Goal: Task Accomplishment & Management: Manage account settings

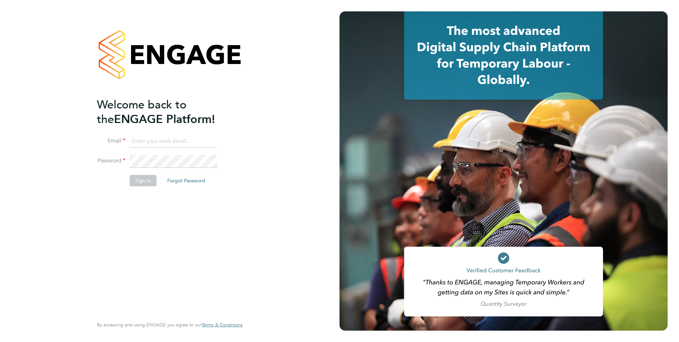
click at [156, 140] on input at bounding box center [174, 141] width 88 height 13
type input "catherine.rowland@prsjobs.com"
click at [137, 183] on button "Sign In" at bounding box center [143, 180] width 27 height 11
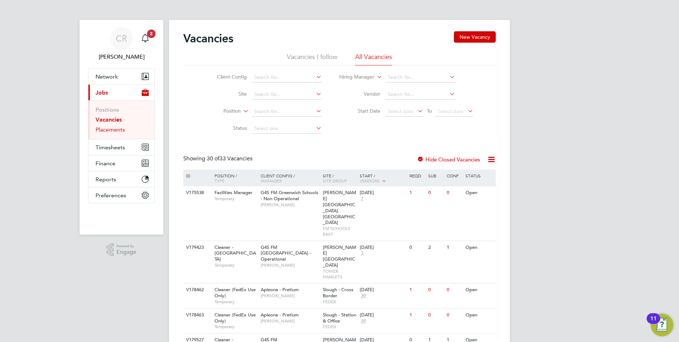
click at [110, 126] on link "Placements" at bounding box center [110, 129] width 29 height 7
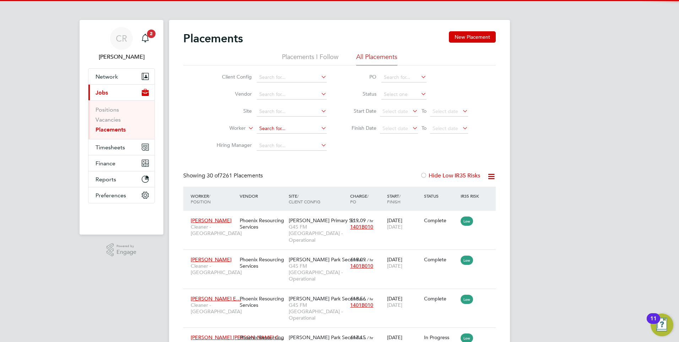
click at [267, 127] on input at bounding box center [292, 129] width 70 height 10
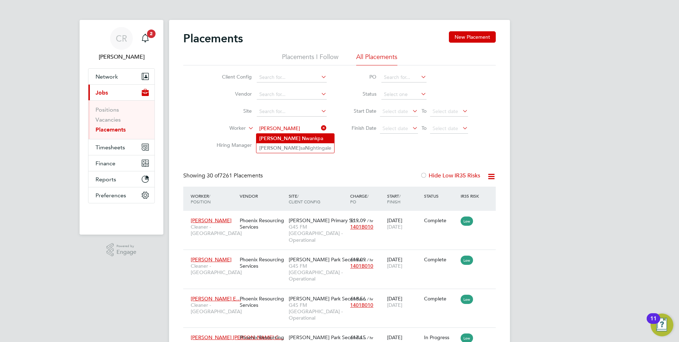
click at [287, 136] on li "Alex N wankpa" at bounding box center [295, 139] width 78 height 10
type input "[PERSON_NAME]"
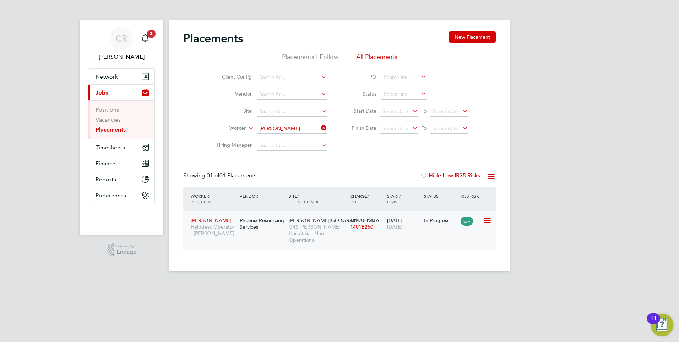
click at [448, 220] on div "In Progress" at bounding box center [440, 220] width 33 height 6
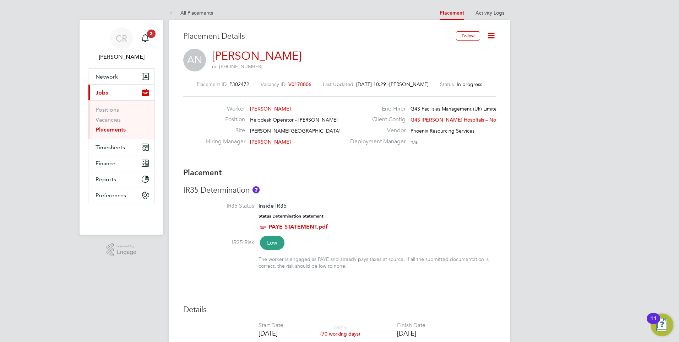
click at [489, 37] on icon at bounding box center [491, 35] width 9 height 9
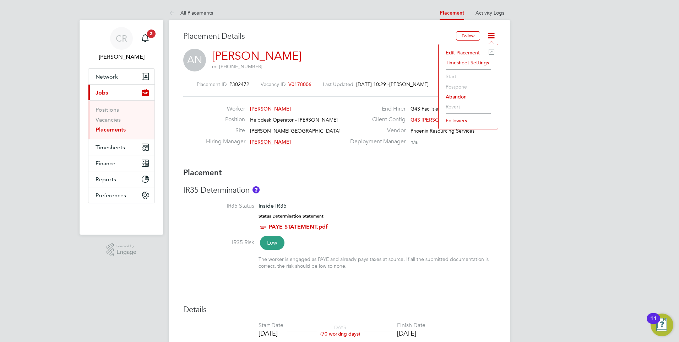
click at [379, 57] on div "AN [PERSON_NAME] m: [PHONE_NUMBER]" at bounding box center [339, 61] width 313 height 24
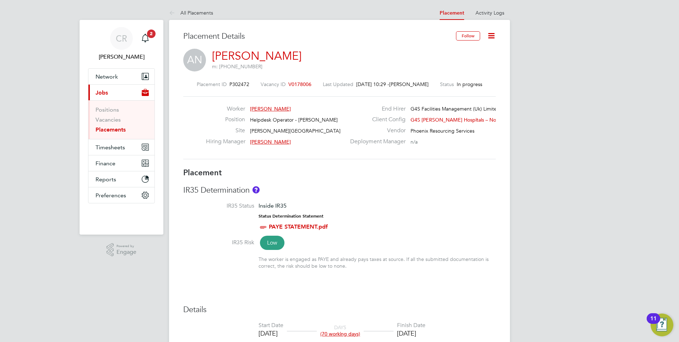
click at [292, 83] on span "V0178006" at bounding box center [299, 84] width 23 height 6
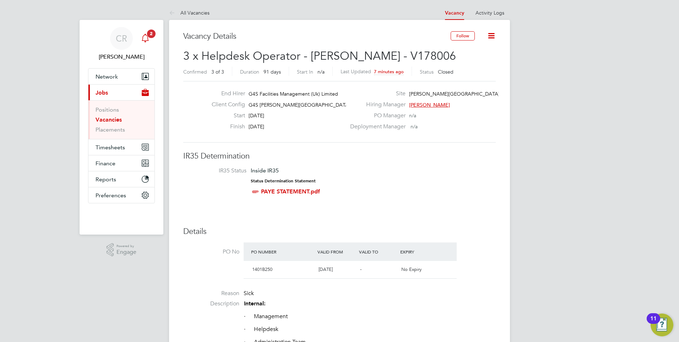
click at [148, 40] on icon "Main navigation" at bounding box center [145, 37] width 7 height 7
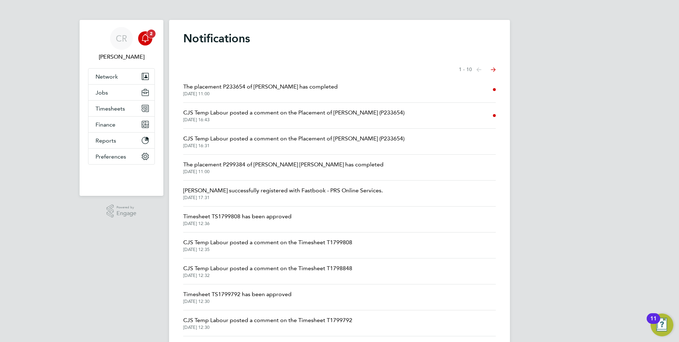
click at [150, 38] on div "Main navigation" at bounding box center [145, 38] width 14 height 14
click at [141, 41] on icon "Main navigation" at bounding box center [145, 38] width 9 height 9
